Goal: Check status

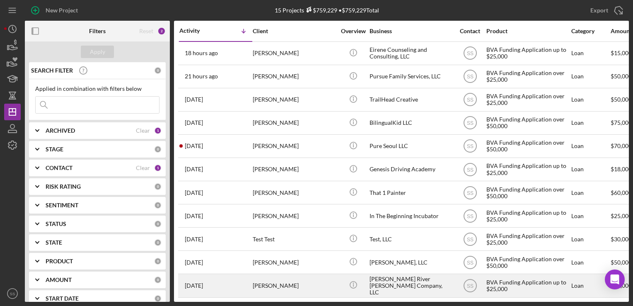
click at [203, 287] on time "[DATE]" at bounding box center [194, 285] width 18 height 7
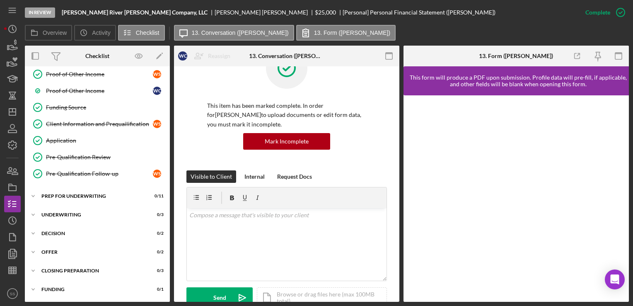
scroll to position [242, 0]
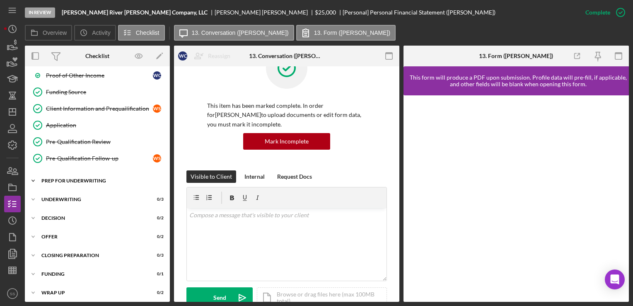
click at [93, 184] on div "Icon/Expander Prep for Underwriting 0 / 11" at bounding box center [97, 180] width 145 height 17
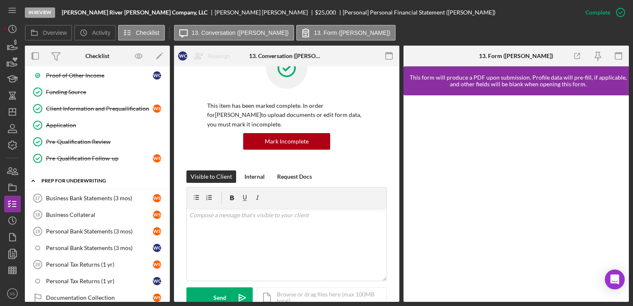
scroll to position [324, 0]
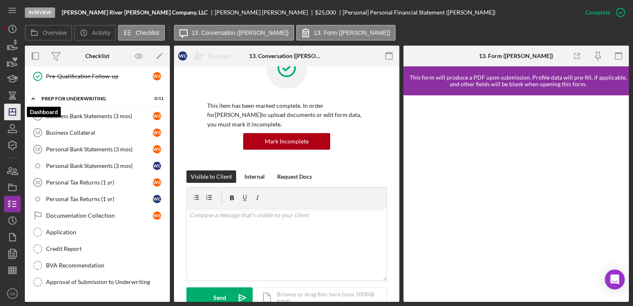
click at [19, 112] on icon "Icon/Dashboard" at bounding box center [12, 112] width 21 height 21
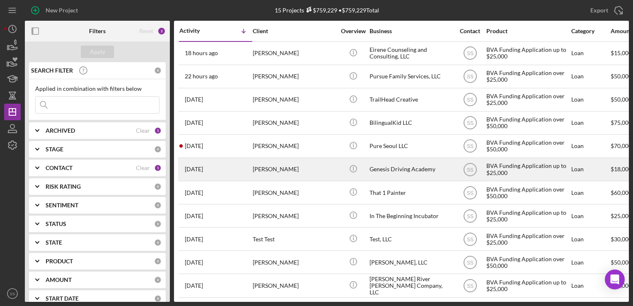
scroll to position [99, 0]
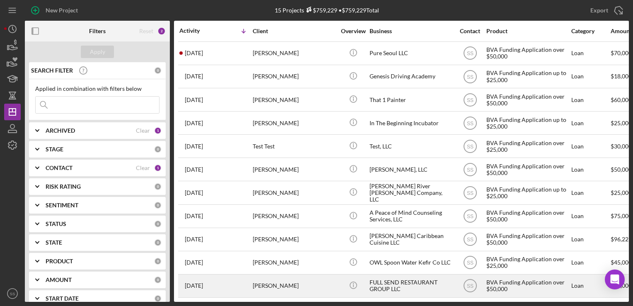
click at [266, 283] on div "[PERSON_NAME]" at bounding box center [294, 286] width 83 height 22
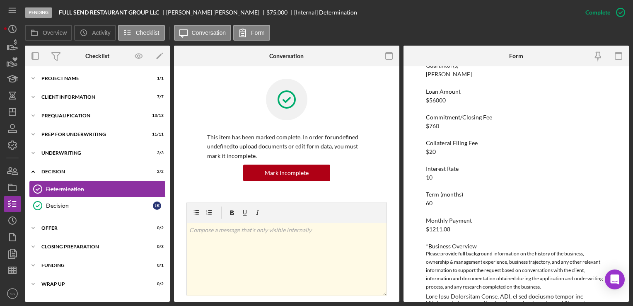
scroll to position [127, 0]
click at [586, 148] on div "Collateral Filing Fee $20" at bounding box center [516, 147] width 180 height 15
